Goal: Task Accomplishment & Management: Manage account settings

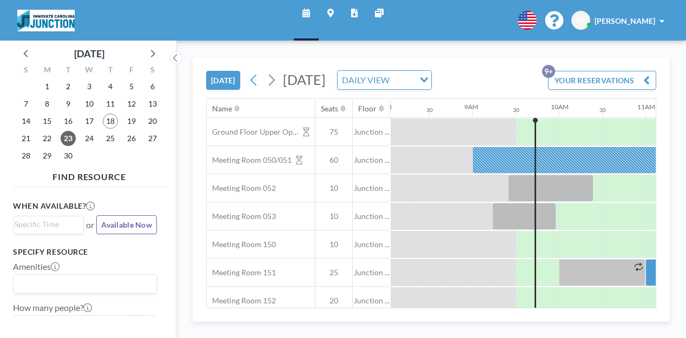
scroll to position [0, 715]
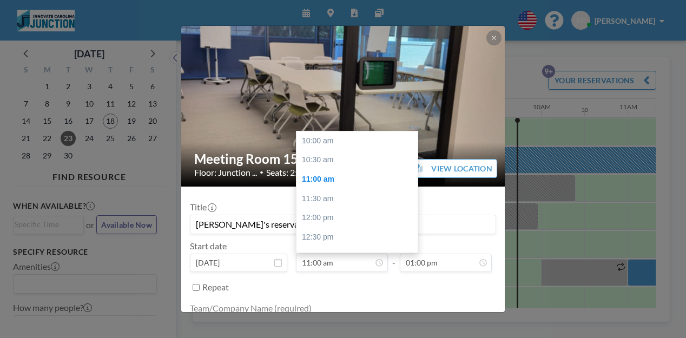
scroll to position [35, 0]
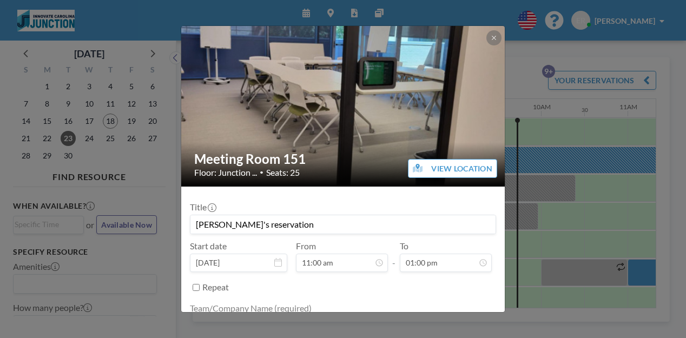
click at [222, 215] on input "[PERSON_NAME]'s reservation" at bounding box center [343, 224] width 305 height 18
click at [256, 215] on input "[PERSON_NAME]'s reservation" at bounding box center [343, 224] width 305 height 18
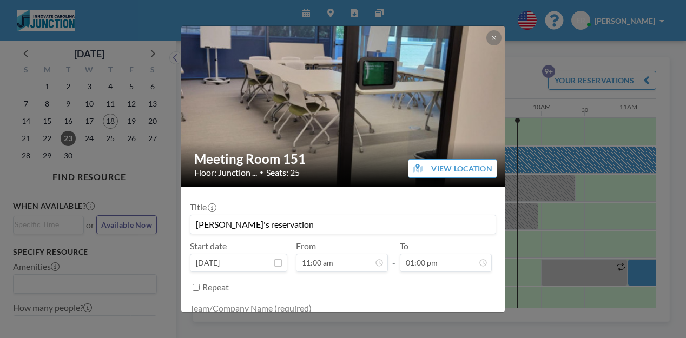
click at [256, 215] on input "[PERSON_NAME]'s reservation" at bounding box center [343, 224] width 305 height 18
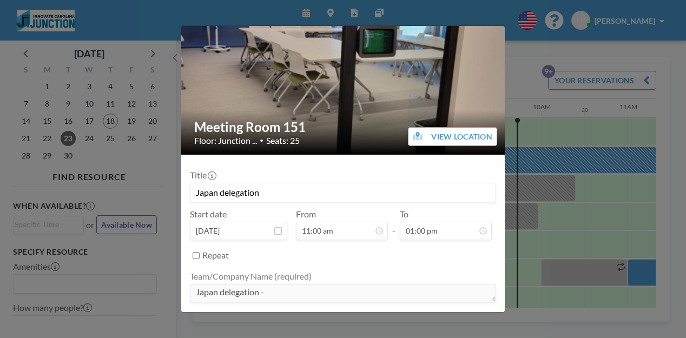
type input "Japan delegation"
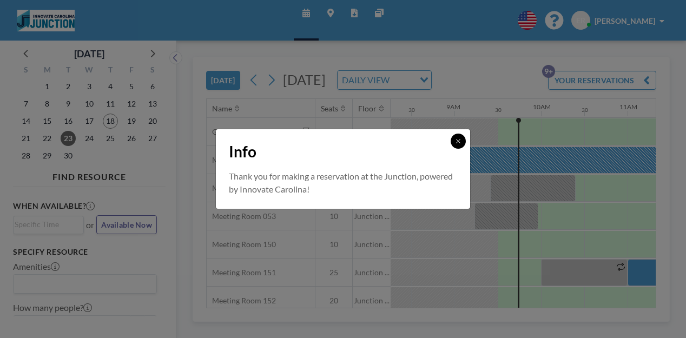
click at [451, 149] on button at bounding box center [458, 141] width 15 height 15
